Goal: Task Accomplishment & Management: Use online tool/utility

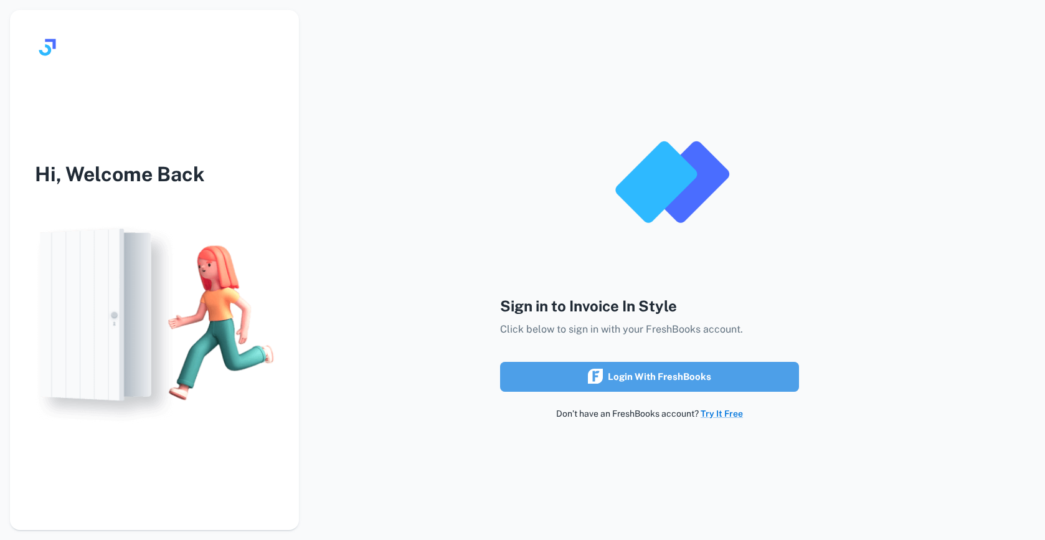
click at [628, 379] on div "Login with FreshBooks" at bounding box center [649, 377] width 123 height 16
